Goal: Information Seeking & Learning: Find contact information

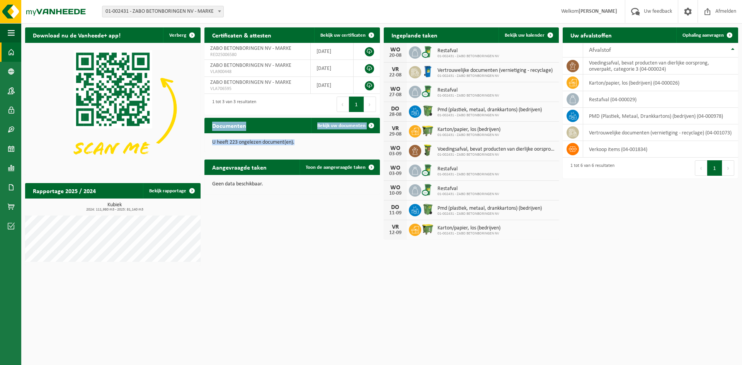
drag, startPoint x: 306, startPoint y: 143, endPoint x: 207, endPoint y: 129, distance: 99.1
click at [207, 129] on div "Documenten Bekijk uw documenten U heeft 223 ongelezen document(en)." at bounding box center [291, 135] width 179 height 42
click at [207, 129] on h2 "Documenten" at bounding box center [228, 125] width 49 height 15
click at [235, 136] on div "U heeft 223 ongelezen document(en)." at bounding box center [291, 142] width 175 height 19
click at [15, 87] on link "Contactpersonen" at bounding box center [10, 90] width 21 height 19
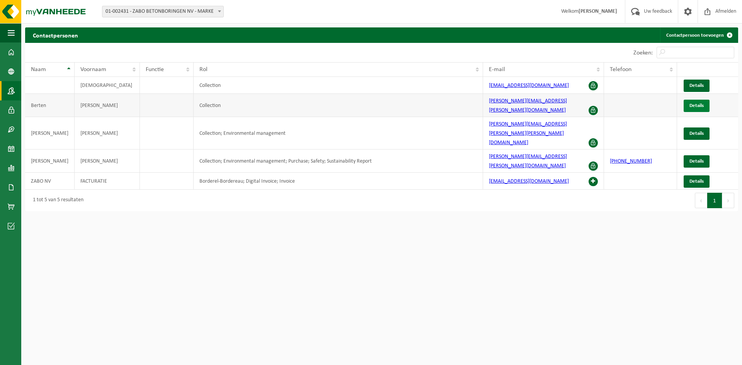
click at [695, 103] on span "Details" at bounding box center [696, 105] width 14 height 5
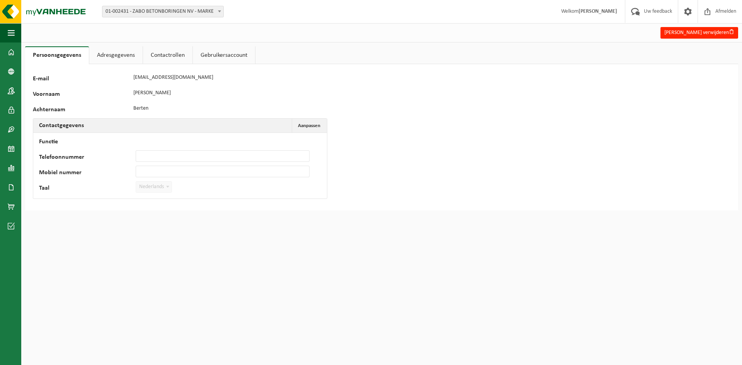
click at [114, 56] on link "Adresgegevens" at bounding box center [115, 55] width 53 height 18
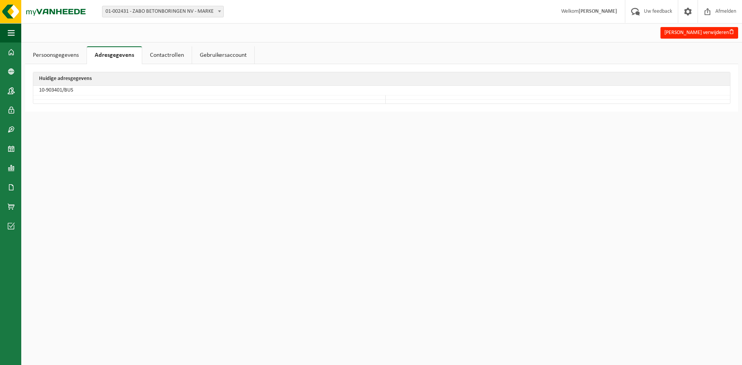
click at [166, 56] on link "Contactrollen" at bounding box center [166, 55] width 49 height 18
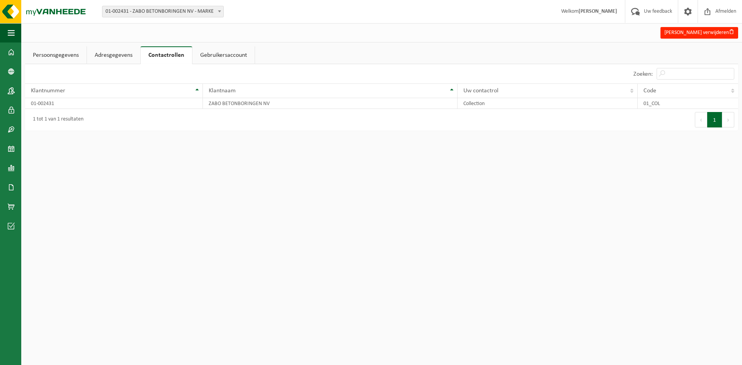
click at [222, 53] on link "Gebruikersaccount" at bounding box center [223, 55] width 62 height 18
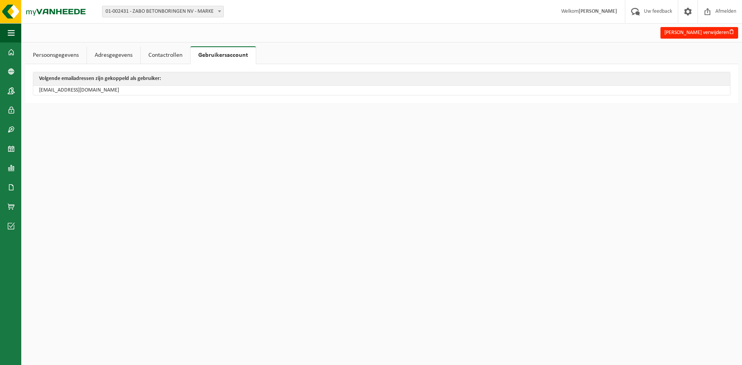
click at [166, 55] on link "Contactrollen" at bounding box center [165, 55] width 49 height 18
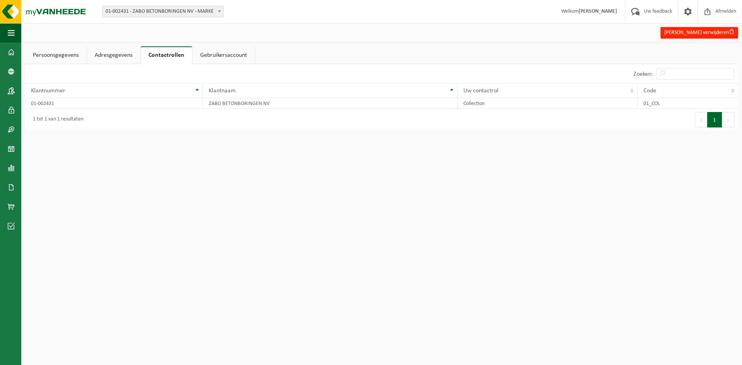
click at [130, 53] on link "Adresgegevens" at bounding box center [113, 55] width 53 height 18
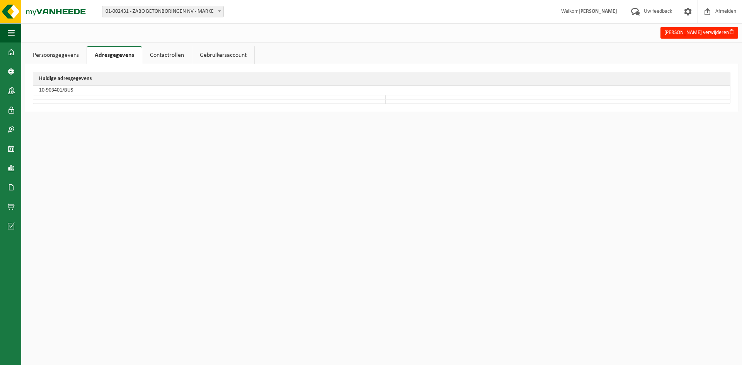
click at [64, 56] on link "Persoonsgegevens" at bounding box center [55, 55] width 61 height 18
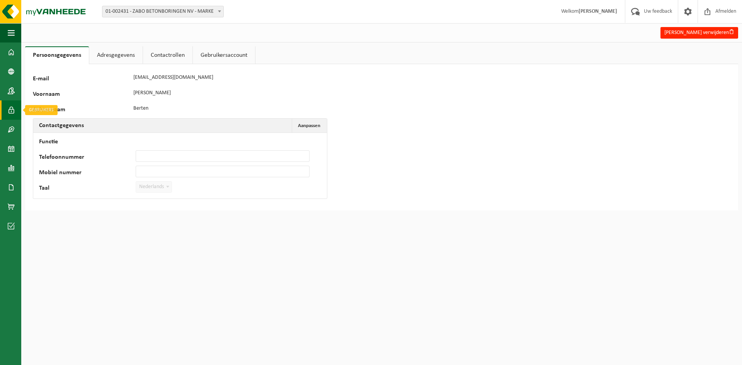
click at [14, 110] on span at bounding box center [11, 109] width 7 height 19
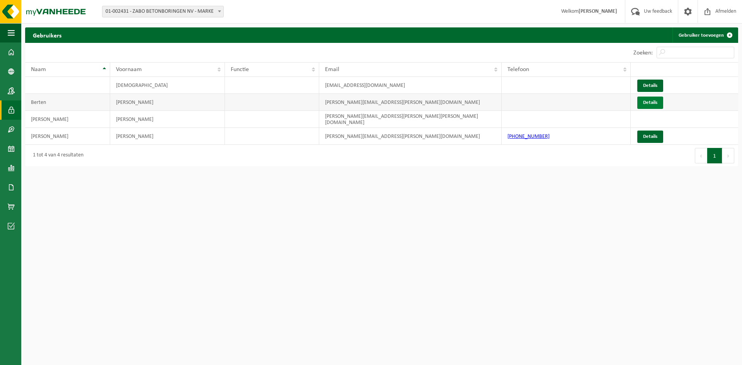
click at [653, 101] on link "Details" at bounding box center [650, 103] width 26 height 12
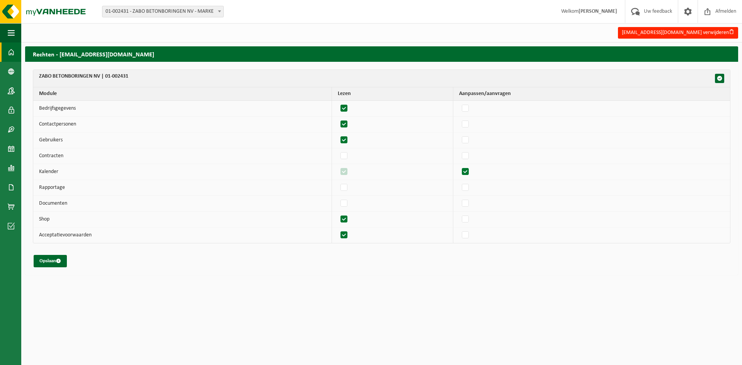
click at [9, 57] on span at bounding box center [11, 51] width 7 height 19
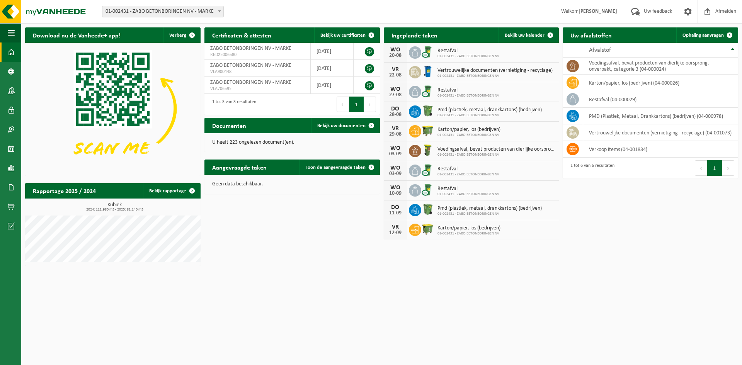
click at [216, 13] on span at bounding box center [220, 11] width 8 height 10
click at [271, 14] on div "Vestiging: 01-002431 - ZABO BETONBORINGEN NV - MARKE 01-002431 - ZABO BETONBORI…" at bounding box center [371, 12] width 742 height 24
click at [582, 15] on span "Welkom DAVID ROMBAUT" at bounding box center [588, 11] width 71 height 23
click at [685, 12] on span at bounding box center [688, 11] width 12 height 23
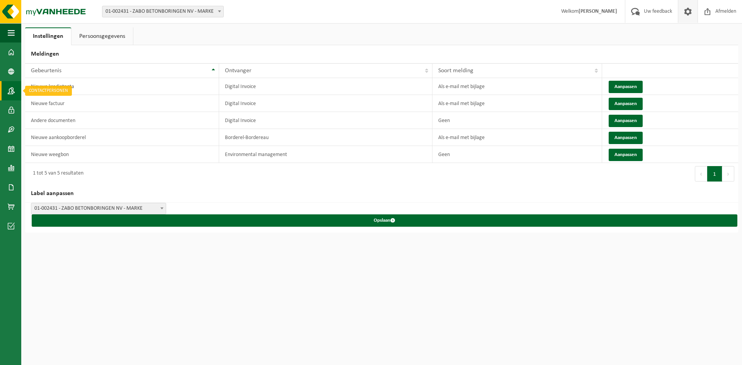
click at [8, 89] on span at bounding box center [11, 90] width 7 height 19
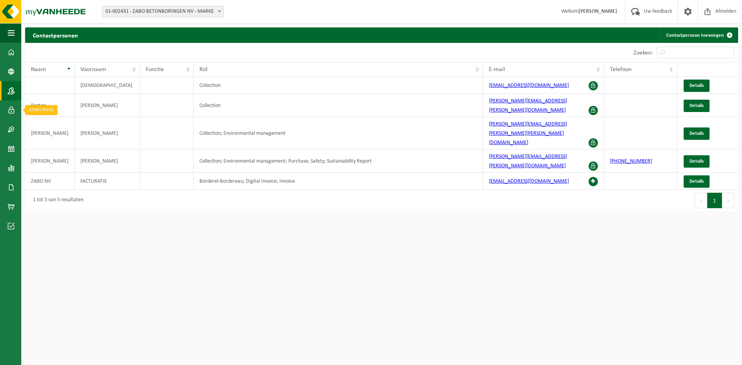
click at [12, 106] on span at bounding box center [11, 109] width 7 height 19
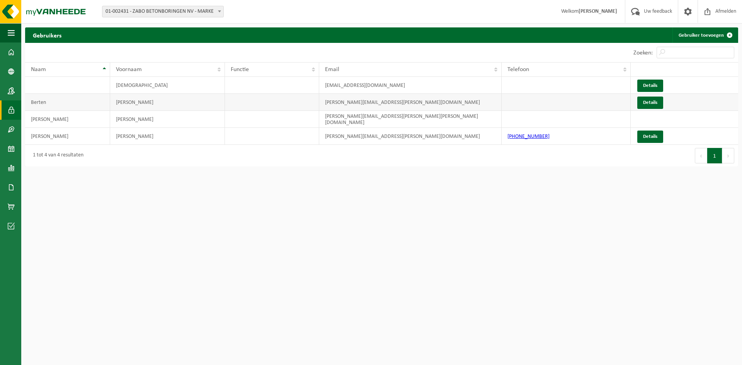
click at [84, 99] on td "Berten" at bounding box center [67, 102] width 85 height 17
click at [429, 104] on td "[PERSON_NAME][EMAIL_ADDRESS][PERSON_NAME][DOMAIN_NAME]" at bounding box center [410, 102] width 182 height 17
click at [653, 102] on link "Details" at bounding box center [650, 103] width 26 height 12
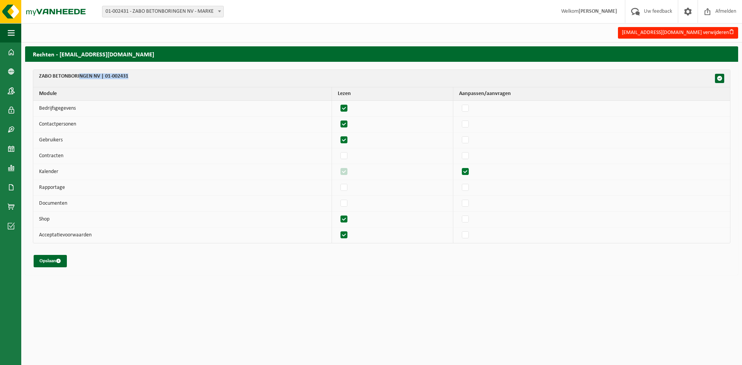
drag, startPoint x: 80, startPoint y: 73, endPoint x: 171, endPoint y: 87, distance: 91.8
click at [160, 87] on th "ZABO BETONBORINGEN NV | 01-002431" at bounding box center [381, 78] width 696 height 17
click at [178, 87] on th "ZABO BETONBORINGEN NV | 01-002431" at bounding box center [381, 78] width 696 height 17
